Goal: Task Accomplishment & Management: Manage account settings

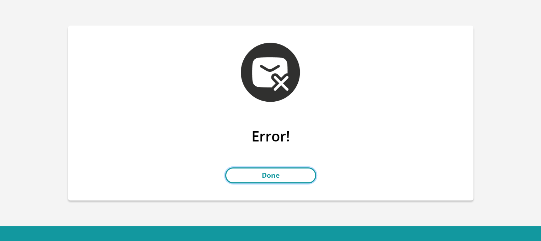
click at [273, 177] on link "Done" at bounding box center [270, 176] width 91 height 16
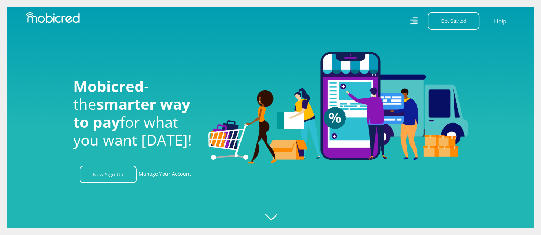
click at [413, 20] on icon at bounding box center [413, 21] width 7 height 10
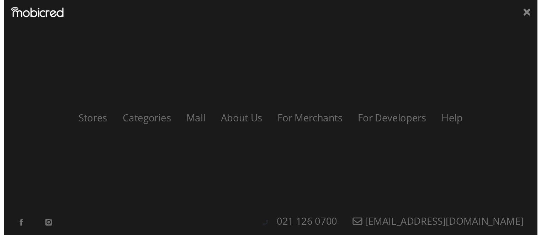
scroll to position [0, 507]
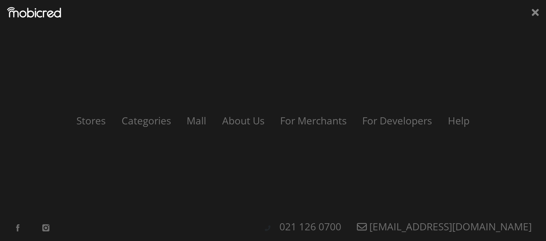
click at [531, 15] on div "Stores Categories Mall About Us For Merchants For Developers Help Sign Up Sign …" at bounding box center [273, 120] width 546 height 241
click at [536, 11] on icon at bounding box center [535, 12] width 7 height 7
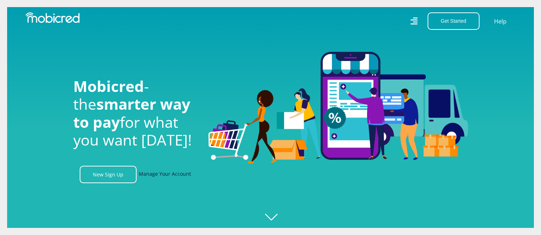
scroll to position [0, 759]
click at [152, 177] on link "Manage Your Account" at bounding box center [165, 174] width 52 height 17
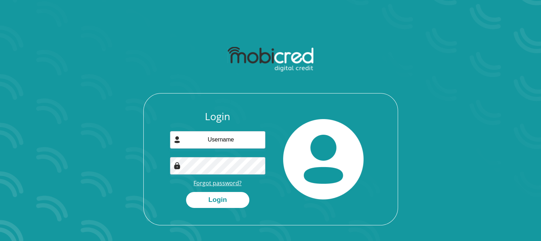
click at [223, 184] on link "Forgot password?" at bounding box center [218, 183] width 48 height 8
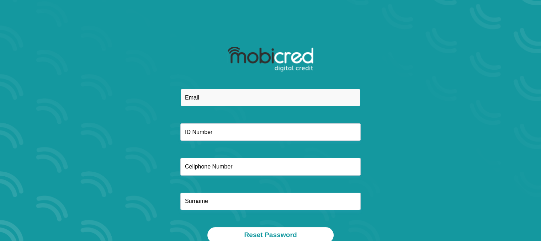
click at [215, 97] on input "email" at bounding box center [270, 97] width 180 height 17
type input "mmakhosini@yahoo.com"
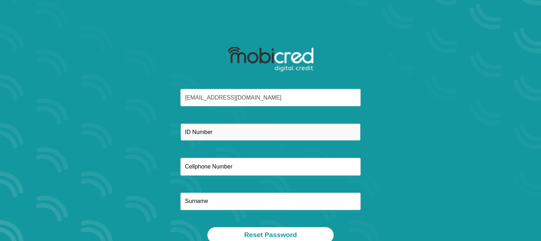
click at [233, 131] on input "text" at bounding box center [270, 131] width 180 height 17
type input "8312115294085"
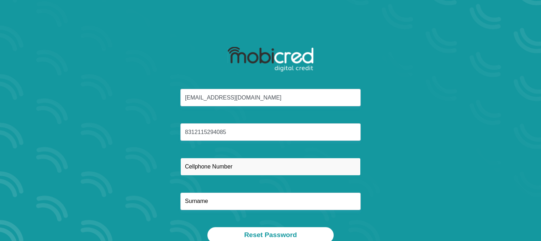
click at [227, 167] on input "text" at bounding box center [270, 166] width 180 height 17
type input "0613521130"
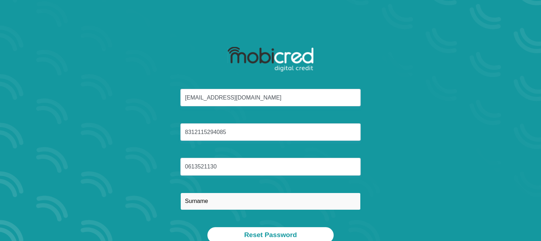
click at [217, 204] on input "text" at bounding box center [270, 201] width 180 height 17
type input "[EMAIL_ADDRESS][DOMAIN_NAME]"
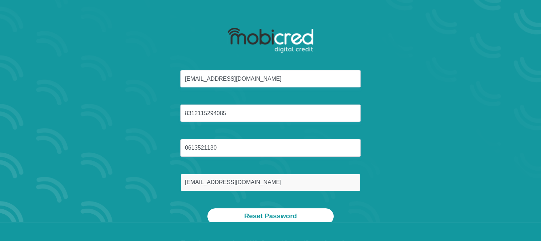
scroll to position [36, 0]
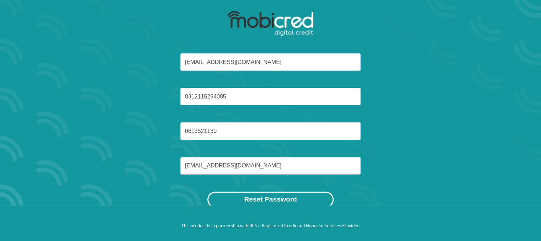
click at [261, 199] on button "Reset Password" at bounding box center [270, 200] width 126 height 16
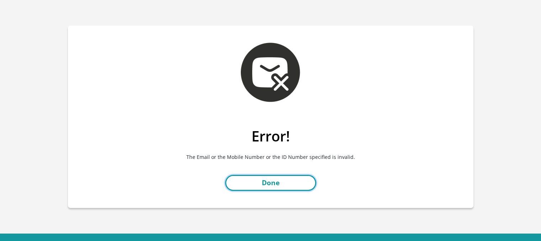
click at [278, 186] on link "Done" at bounding box center [270, 183] width 91 height 16
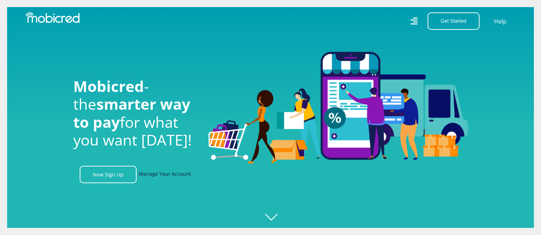
click at [159, 179] on link "Manage Your Account" at bounding box center [165, 174] width 52 height 17
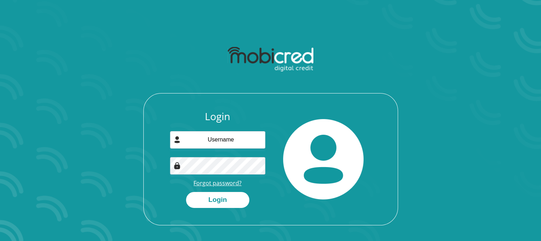
click at [210, 184] on link "Forgot password?" at bounding box center [218, 183] width 48 height 8
click at [222, 136] on input "email" at bounding box center [217, 139] width 95 height 17
paste input "[EMAIL_ADDRESS][DOMAIN_NAME]"
type input "[EMAIL_ADDRESS][DOMAIN_NAME]"
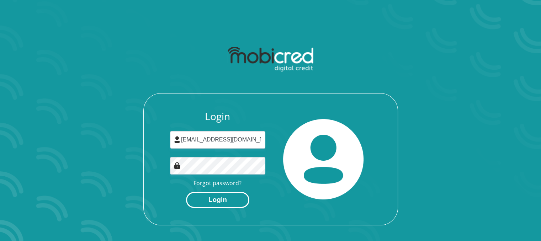
click at [228, 200] on button "Login" at bounding box center [217, 200] width 63 height 16
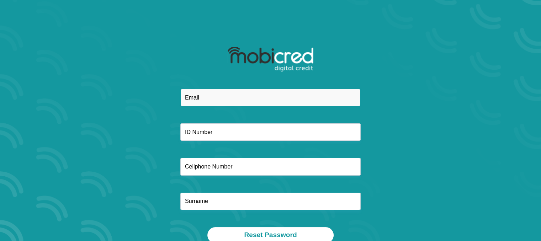
click at [206, 96] on input "email" at bounding box center [270, 97] width 180 height 17
type input "mmakhosini@yahoo.com"
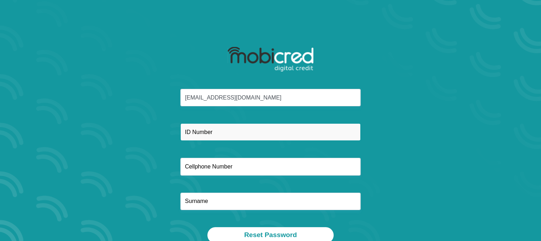
click at [236, 133] on input "text" at bounding box center [270, 131] width 180 height 17
type input "8312115294085"
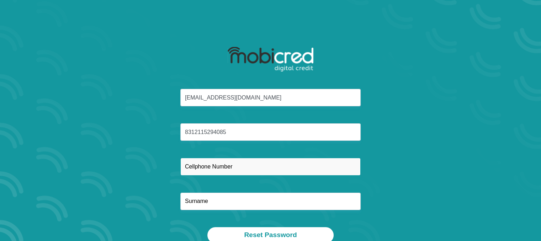
click at [238, 167] on input "text" at bounding box center [270, 166] width 180 height 17
type input "0613521130"
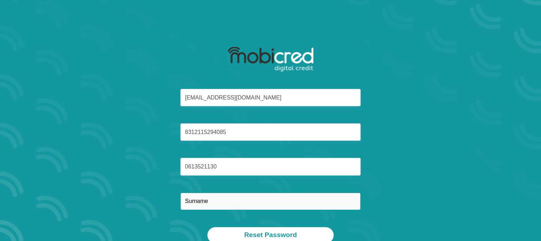
click at [222, 201] on input "text" at bounding box center [270, 201] width 180 height 17
type input "[EMAIL_ADDRESS][DOMAIN_NAME]"
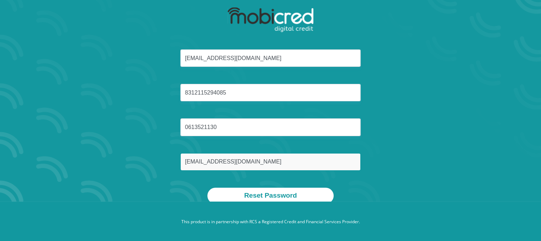
scroll to position [41, 0]
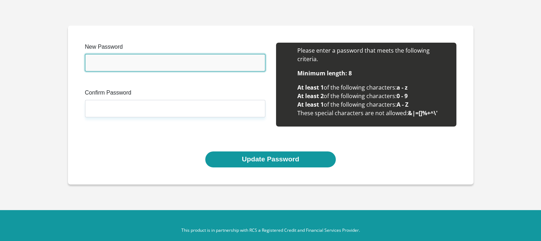
click at [131, 62] on input "New Password" at bounding box center [175, 62] width 180 height 17
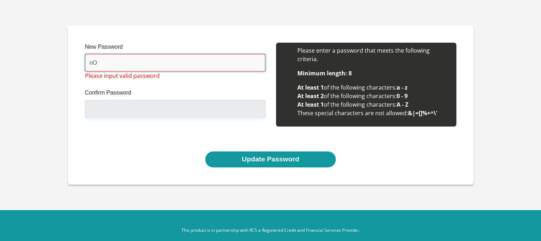
type input "n"
drag, startPoint x: 142, startPoint y: 63, endPoint x: 89, endPoint y: 64, distance: 53.0
click at [83, 64] on div "New Password Nokukhanya@2 Please input valid password Confirm Password Please i…" at bounding box center [175, 89] width 191 height 92
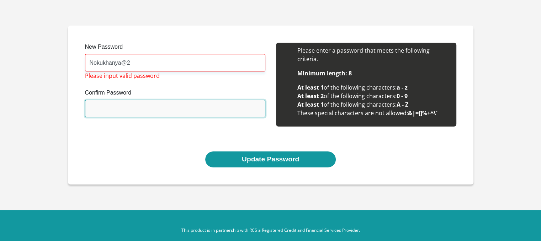
click at [111, 107] on input "Confirm Password" at bounding box center [175, 108] width 180 height 17
click at [120, 111] on input "Confirm Password" at bounding box center [175, 108] width 180 height 17
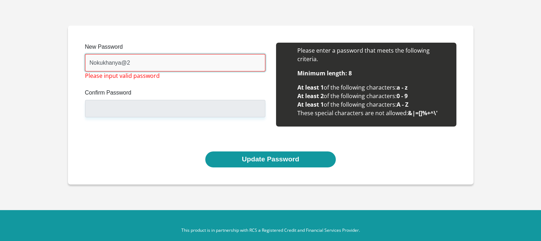
drag, startPoint x: 143, startPoint y: 64, endPoint x: 68, endPoint y: 63, distance: 75.4
click at [68, 63] on div "New Password Nokukhanya@2 Please input valid password Confirm Password Please i…" at bounding box center [271, 105] width 406 height 159
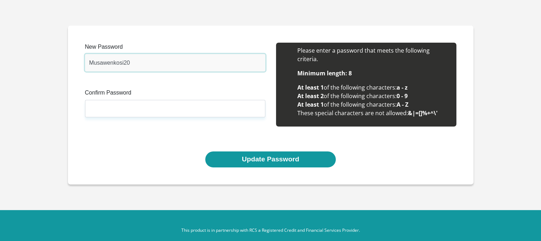
type input "Musawenkosi20"
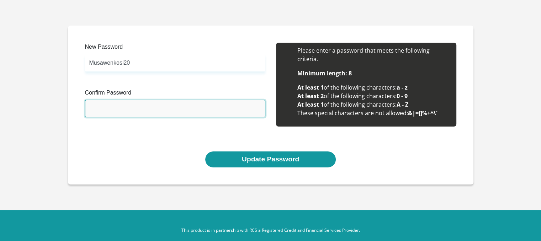
click at [129, 110] on input "Confirm Password" at bounding box center [175, 108] width 180 height 17
type input "T31k0m122007@"
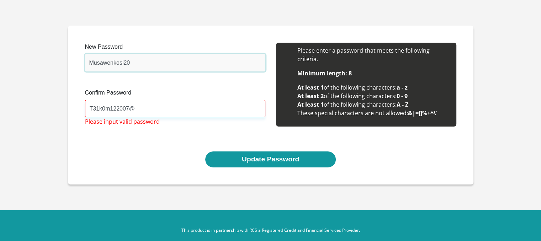
drag, startPoint x: 139, startPoint y: 65, endPoint x: 52, endPoint y: 59, distance: 87.7
click at [52, 59] on section "New Password Musawenkosi20 Please input valid password Confirm Password T31k0m1…" at bounding box center [270, 105] width 541 height 210
drag, startPoint x: 141, startPoint y: 64, endPoint x: 30, endPoint y: 64, distance: 111.0
click at [30, 62] on section "New Password T31k0m122007@ Please input valid password Confirm Password T31k0m1…" at bounding box center [270, 105] width 541 height 210
click at [128, 62] on input "T31k0m122007@" at bounding box center [175, 62] width 180 height 17
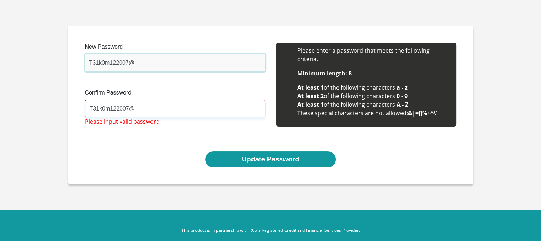
click at [157, 64] on input "T31k0m122007@" at bounding box center [175, 62] width 180 height 17
type input "T31k0m122007"
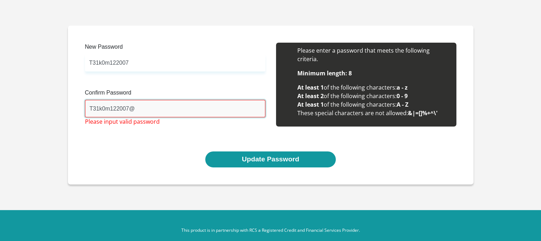
click at [153, 111] on input "T31k0m122007@" at bounding box center [175, 108] width 180 height 17
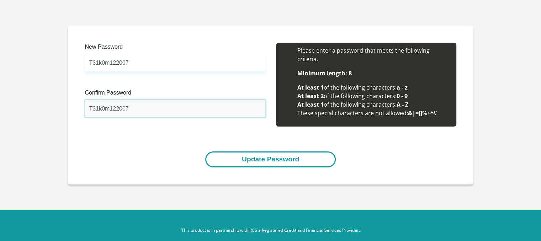
type input "T31k0m122007"
click at [255, 160] on button "Update Password" at bounding box center [270, 160] width 131 height 16
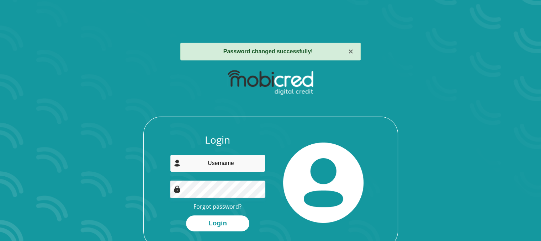
click at [229, 162] on input "email" at bounding box center [217, 163] width 95 height 17
type input "[EMAIL_ADDRESS][DOMAIN_NAME]"
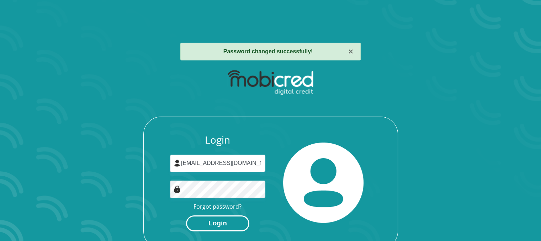
click at [227, 222] on button "Login" at bounding box center [217, 224] width 63 height 16
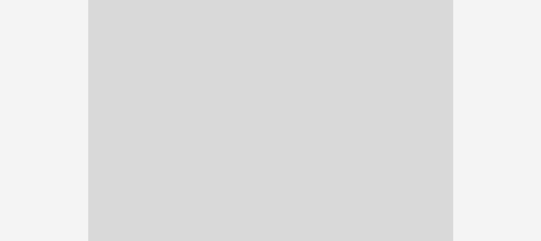
scroll to position [107, 0]
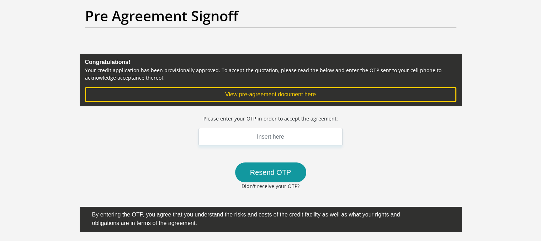
scroll to position [71, 0]
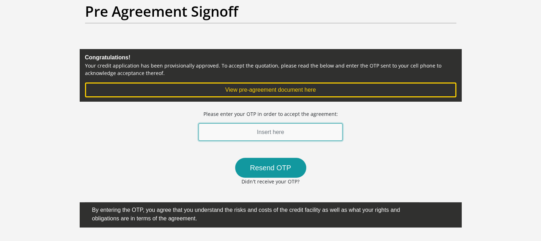
click at [306, 131] on input "text" at bounding box center [270, 131] width 144 height 17
click at [295, 127] on input "501993" at bounding box center [270, 131] width 144 height 17
type input "501993"
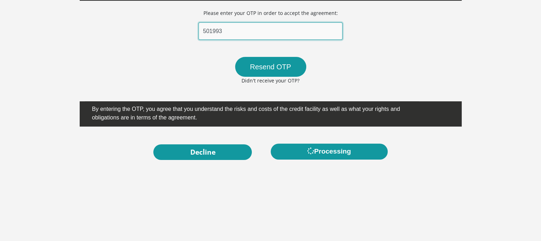
scroll to position [178, 0]
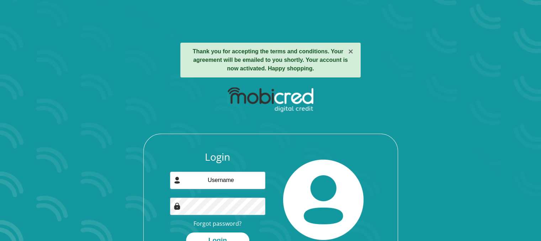
click at [42, 142] on section "× Thank you for accepting the terms and conditions. Your agreement will be emai…" at bounding box center [270, 120] width 541 height 241
